Goal: Task Accomplishment & Management: Manage account settings

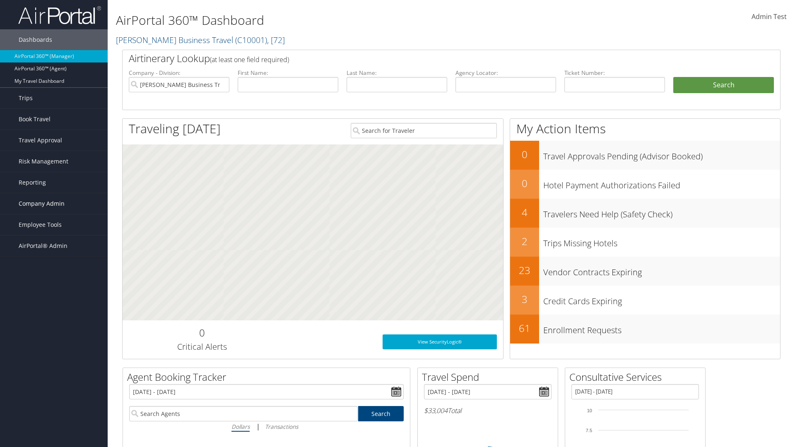
click at [54, 204] on span "Company Admin" at bounding box center [42, 203] width 46 height 21
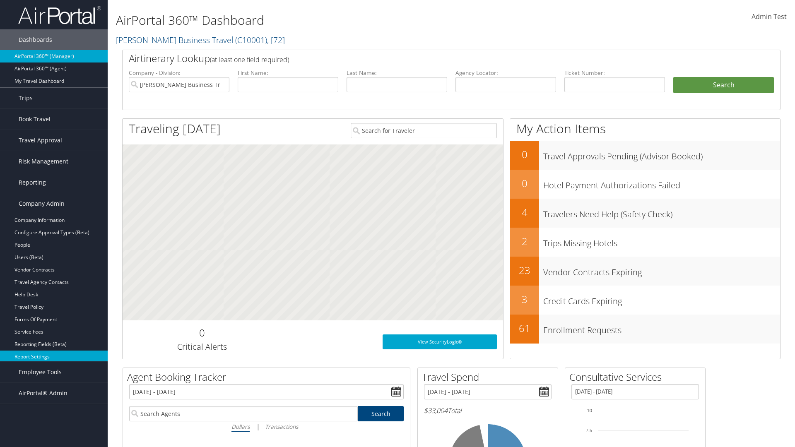
click at [54, 357] on link "Report Settings" at bounding box center [54, 357] width 108 height 12
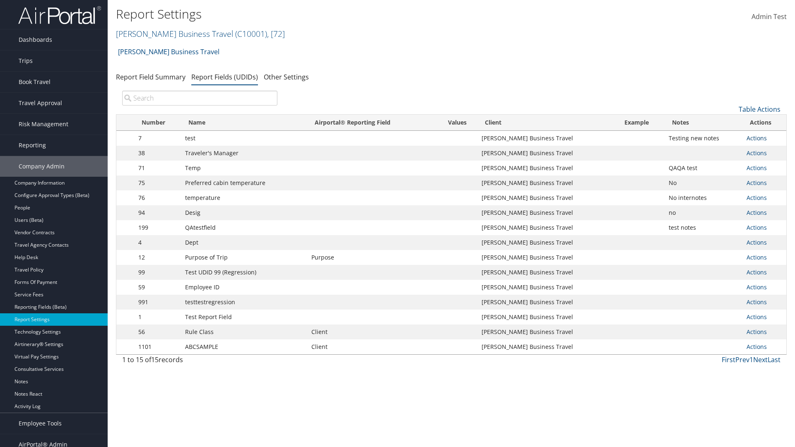
click at [757, 138] on link "Actions" at bounding box center [757, 138] width 20 height 8
click at [724, 151] on link "Update Report Field Values" at bounding box center [724, 151] width 82 height 14
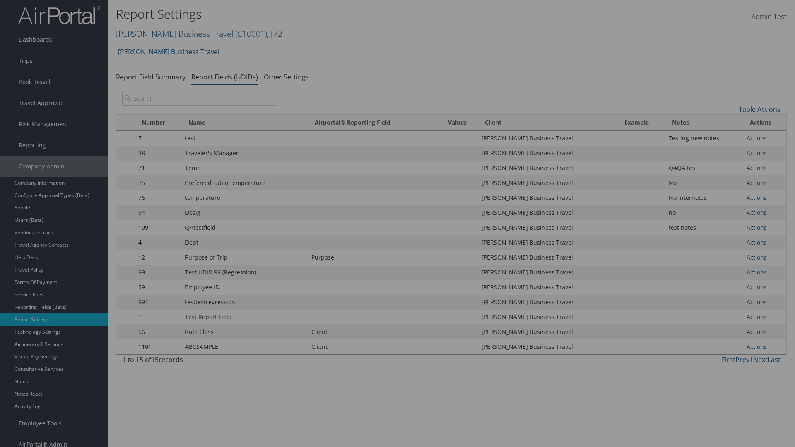
click at [0, 0] on link "Table Actions" at bounding box center [0, 0] width 0 height 0
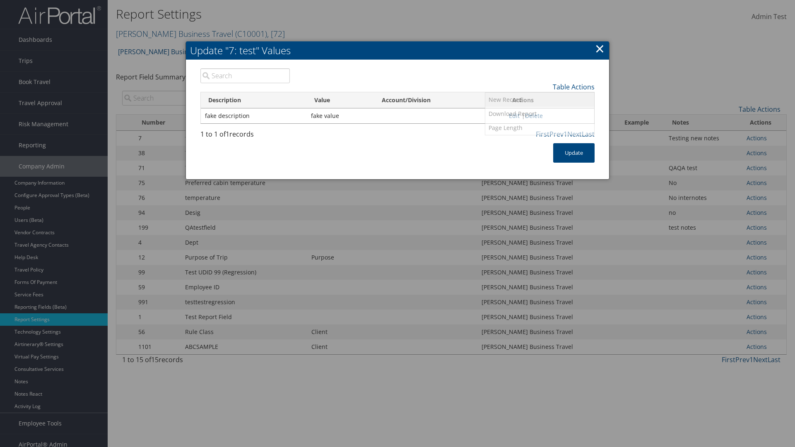
click at [540, 99] on link "New Record" at bounding box center [539, 100] width 109 height 14
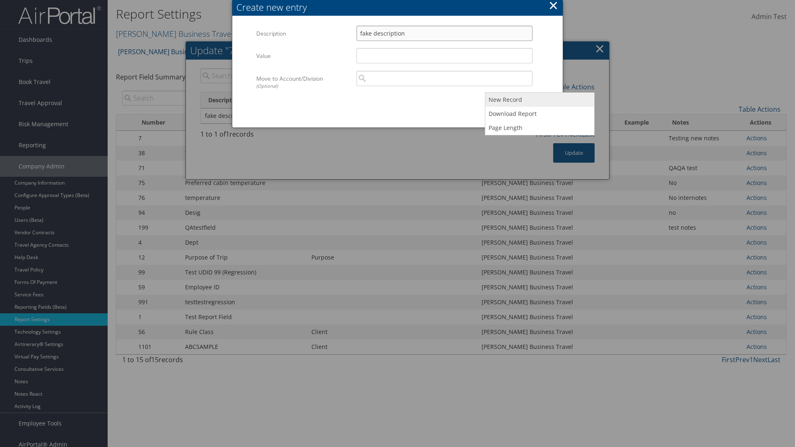
type input "fake description"
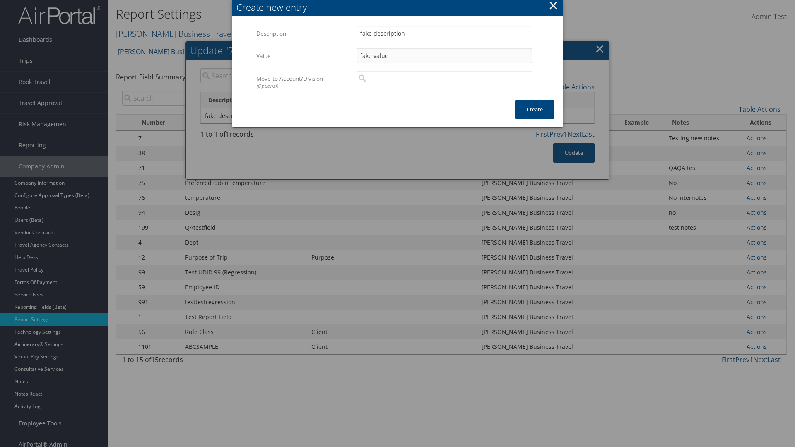
scroll to position [8, 0]
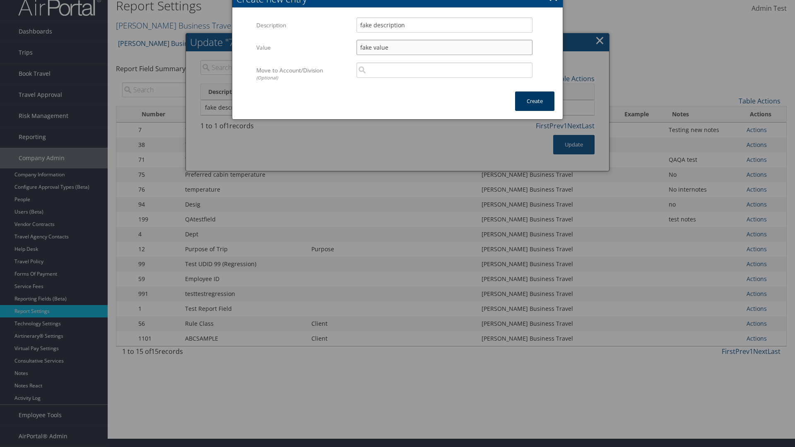
type input "fake value"
click at [535, 101] on button "Create" at bounding box center [534, 101] width 39 height 19
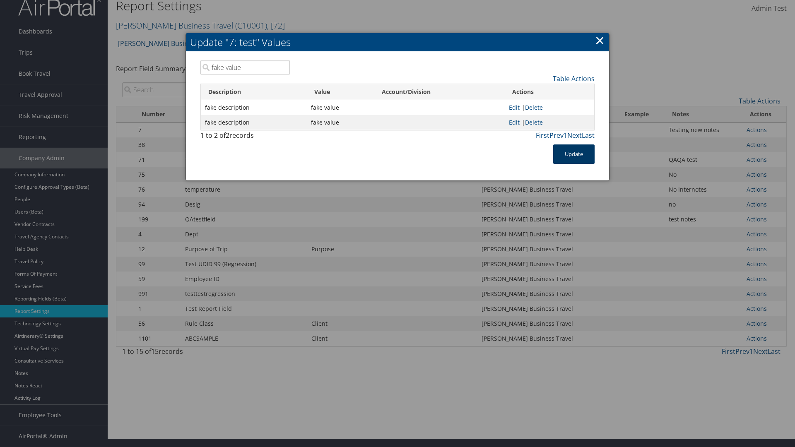
type input "fake value"
click at [574, 154] on button "Update" at bounding box center [573, 154] width 41 height 19
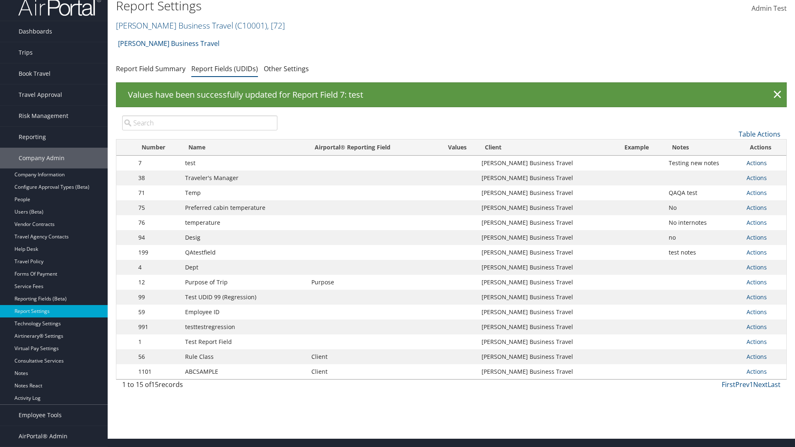
click at [757, 163] on link "Actions" at bounding box center [757, 163] width 20 height 8
click at [724, 176] on link "Update Report Field Values" at bounding box center [724, 176] width 82 height 14
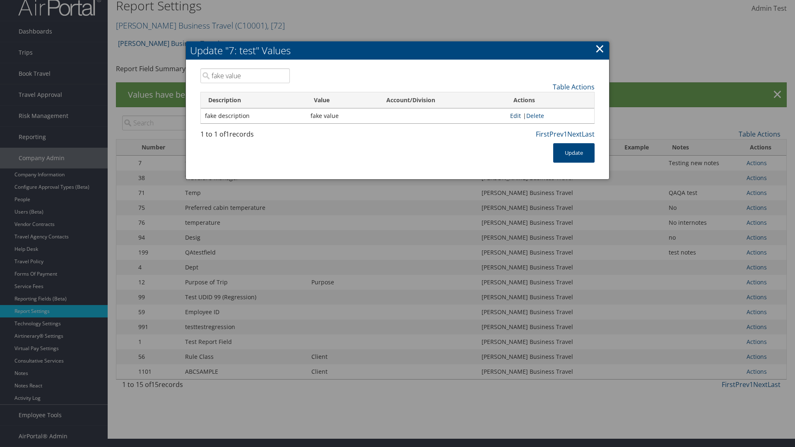
type input "fake value"
click at [513, 116] on link "Edit" at bounding box center [515, 116] width 11 height 8
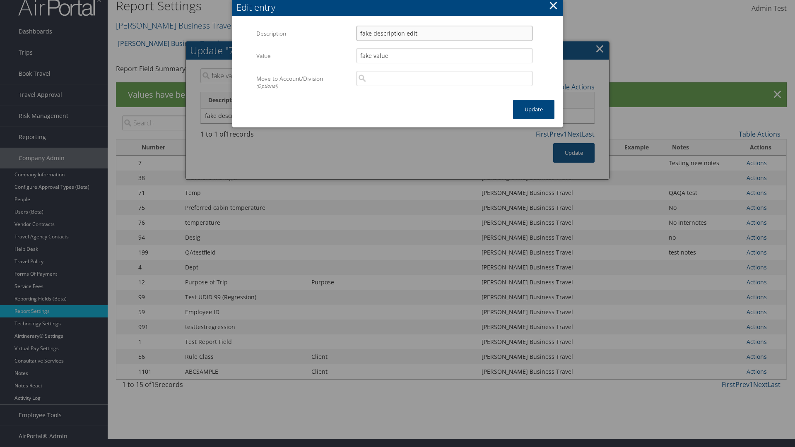
type input "fake description edit"
type input "fake value edit"
click at [534, 109] on button "Update" at bounding box center [533, 109] width 41 height 19
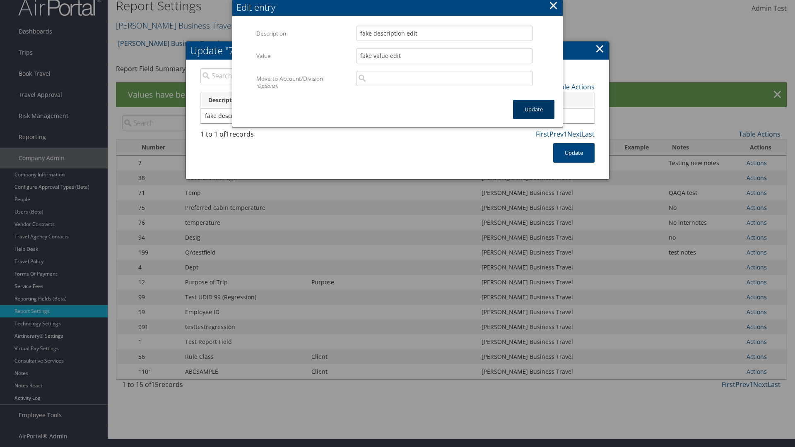
type input "fake value edit"
